Goal: Task Accomplishment & Management: Complete application form

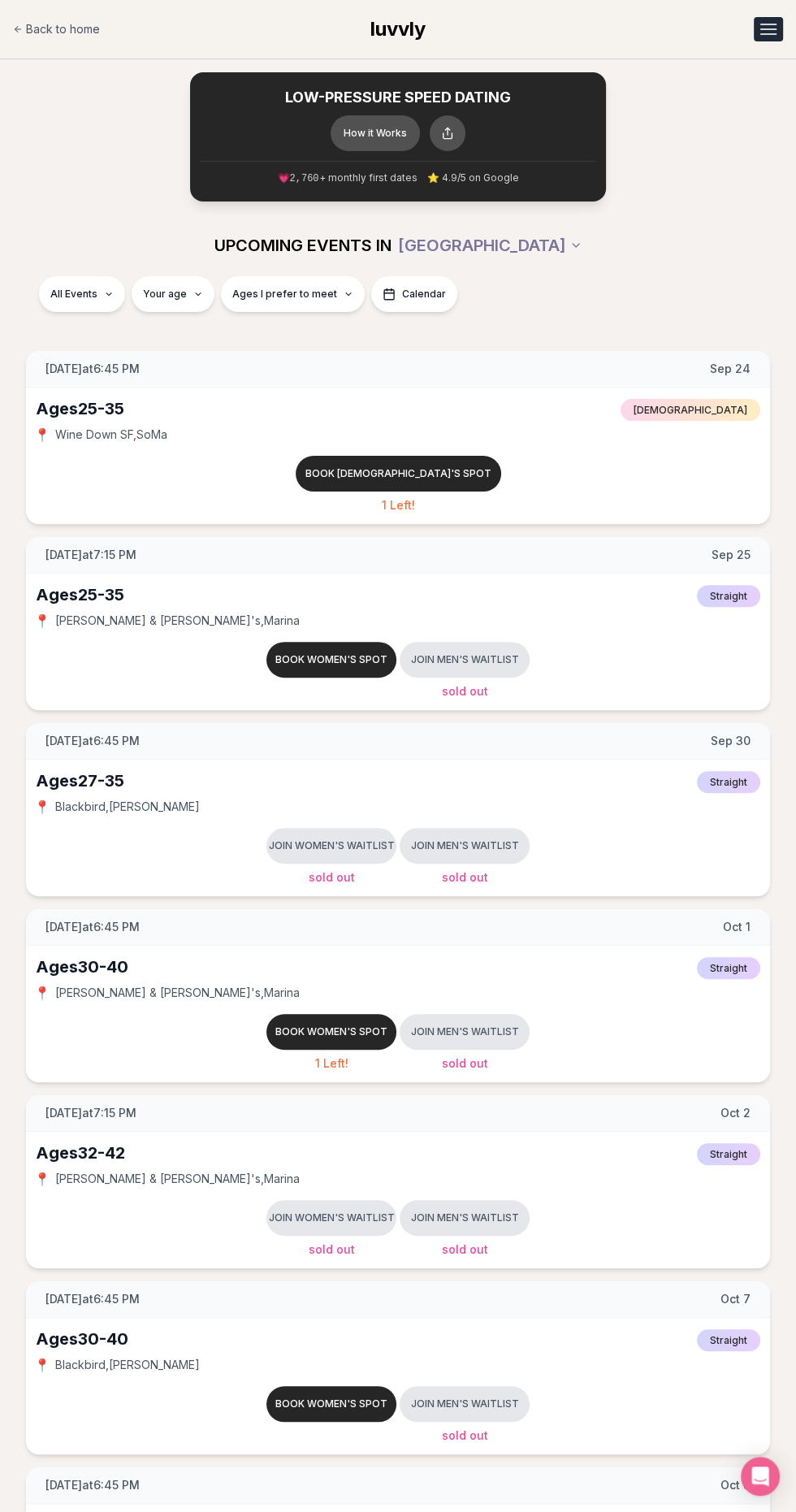
click at [767, 34] on div "Open menu" at bounding box center [768, 35] width 16 height 2
click at [733, 99] on link "Member Login" at bounding box center [726, 99] width 112 height 29
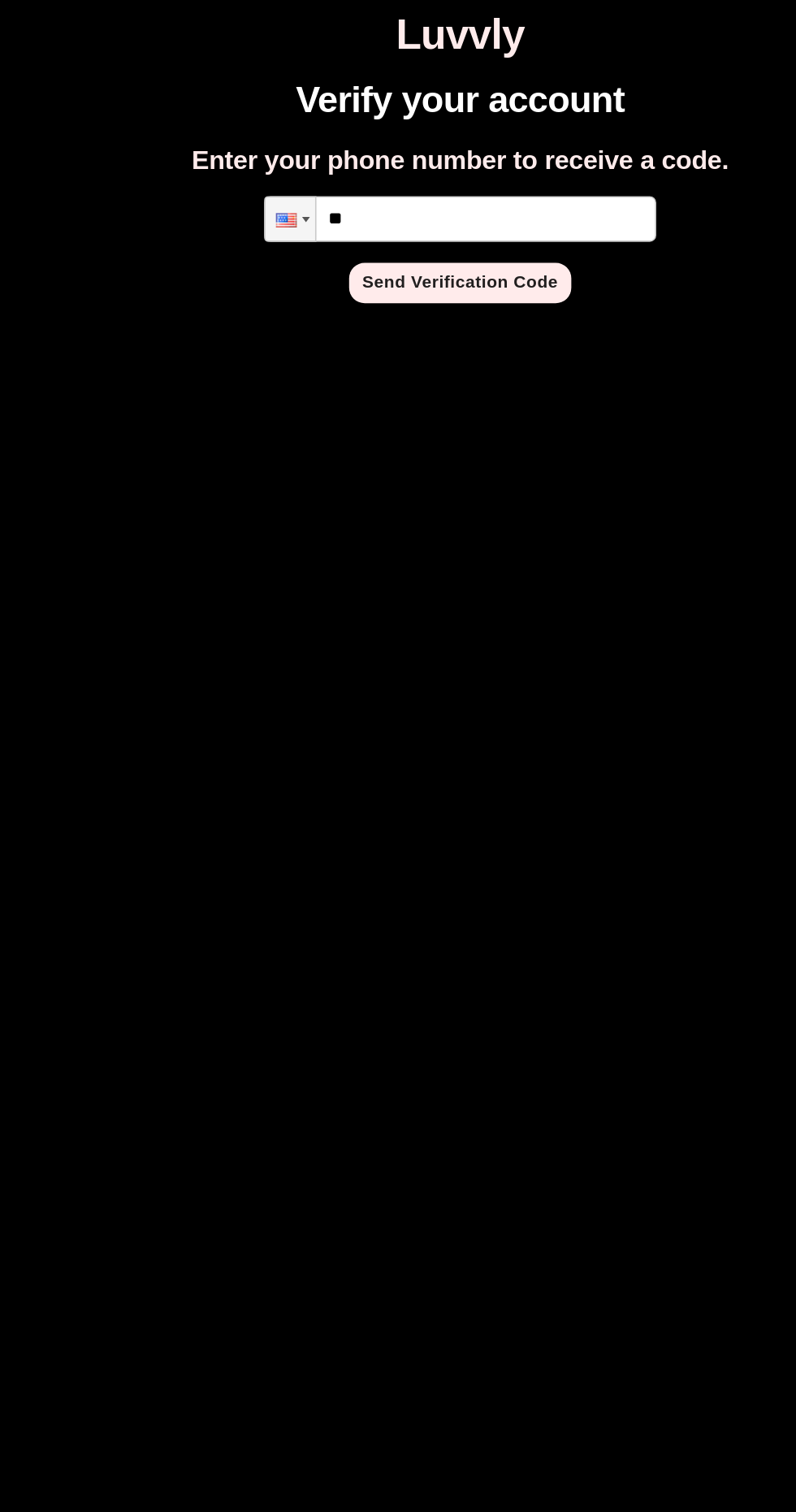
click at [436, 140] on input "**" at bounding box center [398, 136] width 244 height 29
type input "**********"
click at [417, 175] on button "Send Verification Code" at bounding box center [398, 176] width 138 height 25
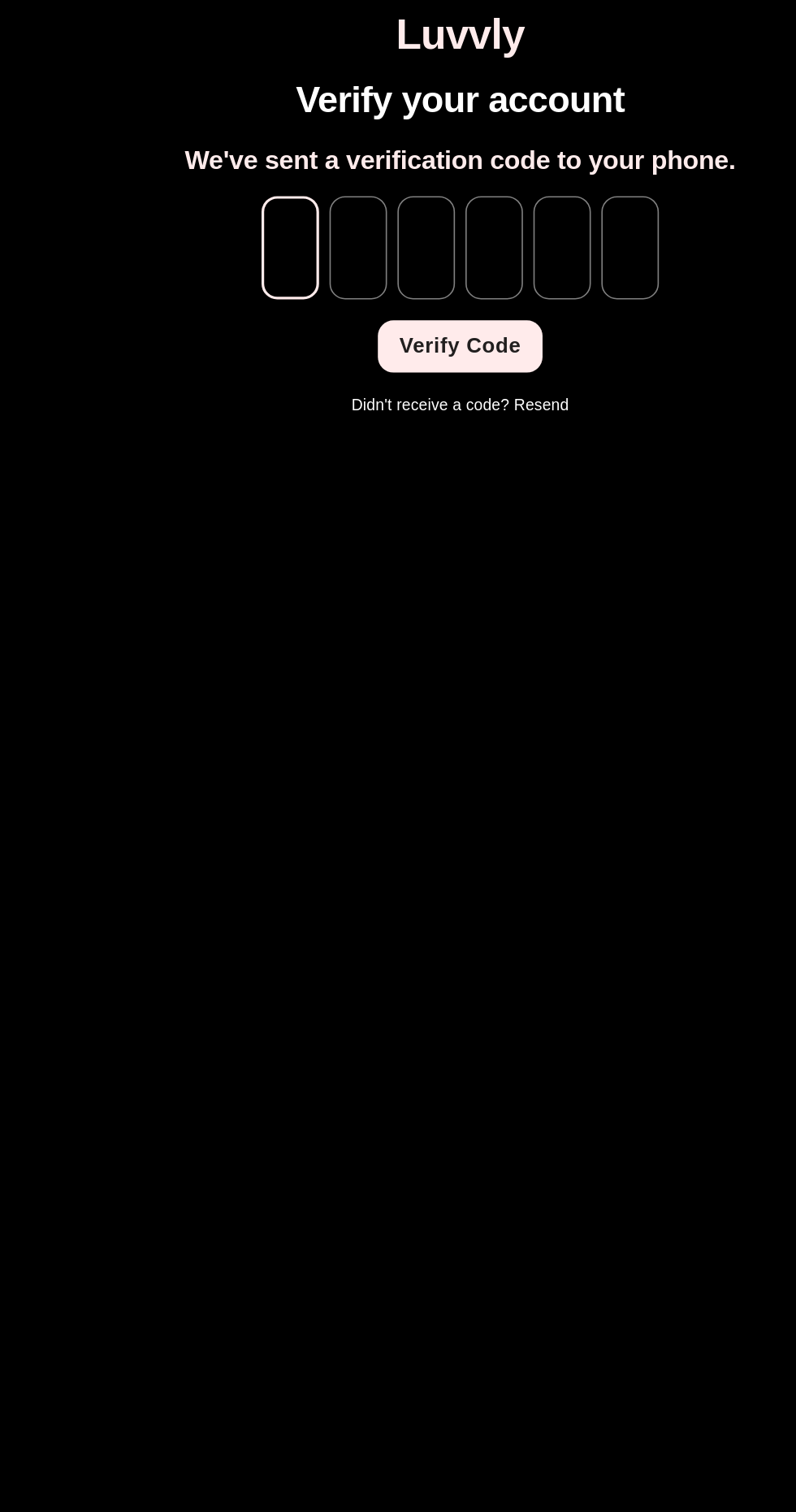
type input "*"
click at [410, 266] on html "Original text Rate this translation Your feedback will be used to help improve …" at bounding box center [398, 133] width 796 height 266
click at [447, 144] on input "tel" at bounding box center [461, 154] width 36 height 64
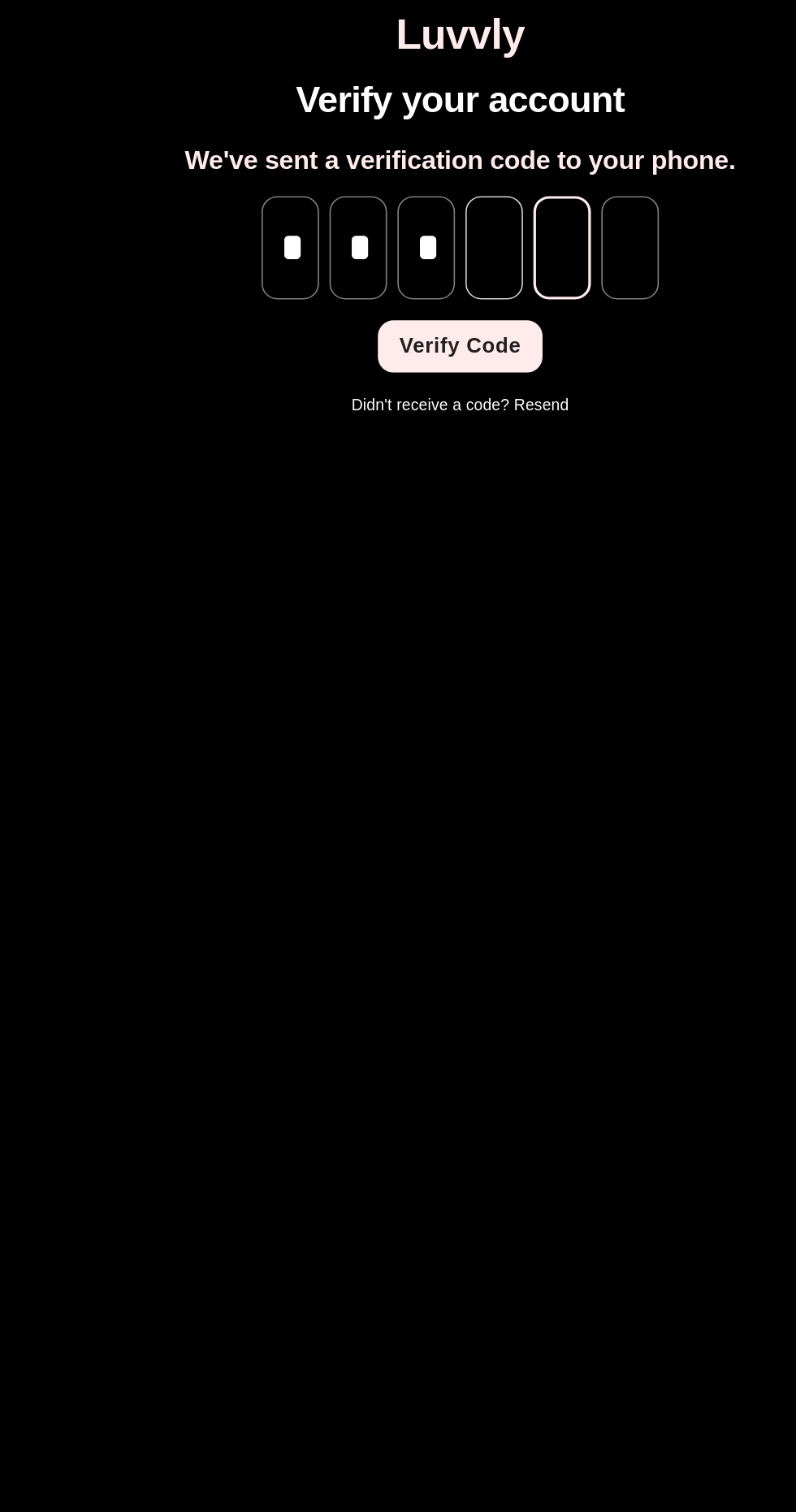
click at [422, 151] on input "tel" at bounding box center [419, 154] width 36 height 64
type input "*"
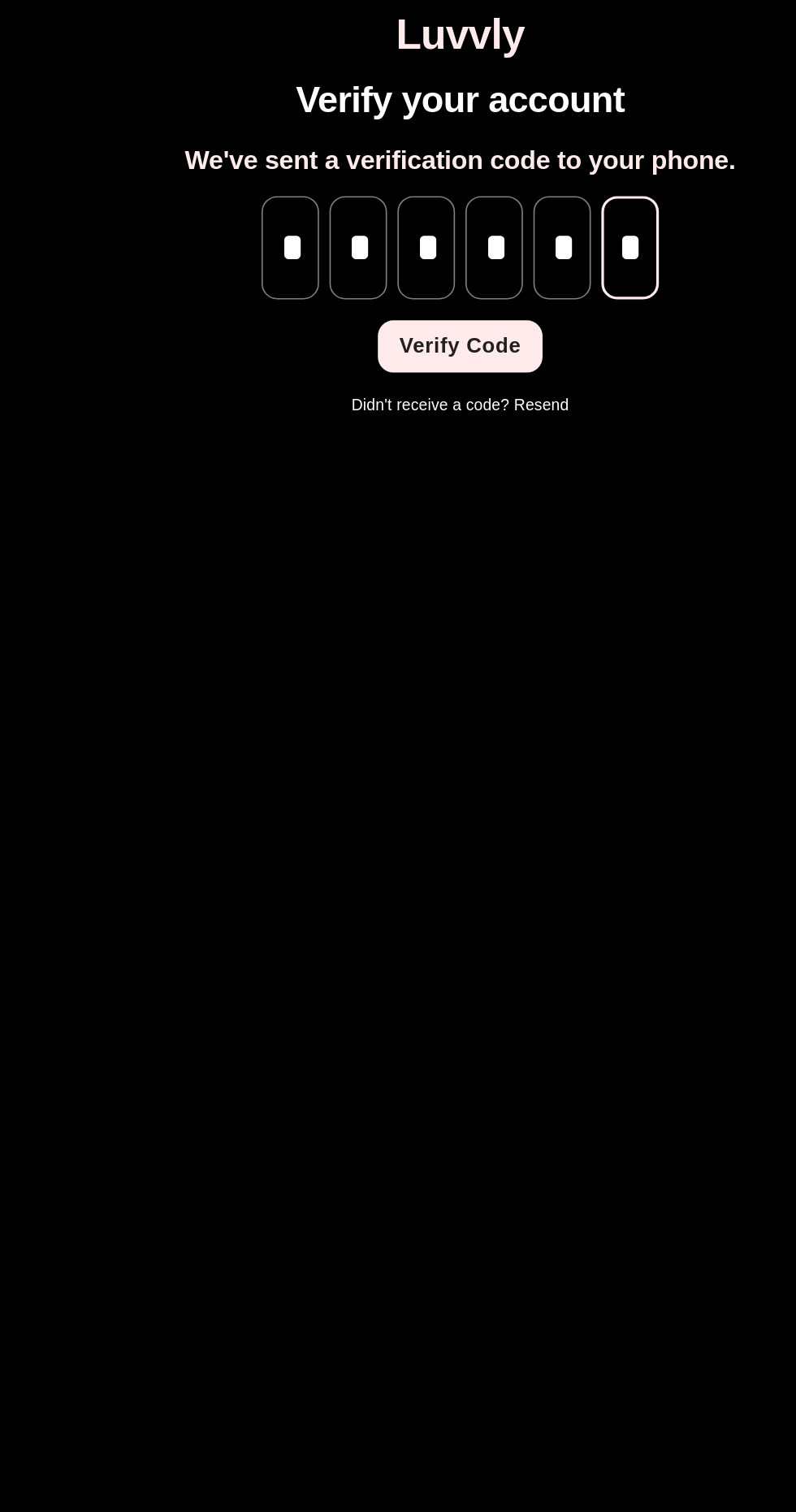
click at [414, 213] on button "Verify Code" at bounding box center [398, 215] width 102 height 33
